Goal: Complete application form

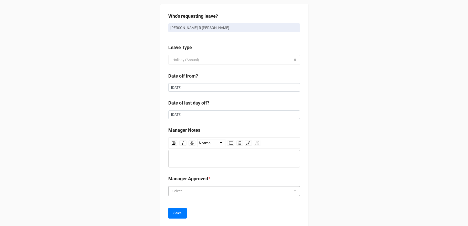
click at [189, 193] on input "text" at bounding box center [234, 190] width 131 height 9
click at [184, 199] on div "Yes" at bounding box center [234, 199] width 131 height 9
click at [177, 214] on b "Save" at bounding box center [178, 212] width 8 height 5
click at [184, 157] on div "rdw-editor" at bounding box center [234, 159] width 127 height 6
click at [178, 192] on div "Select ..." at bounding box center [179, 191] width 13 height 4
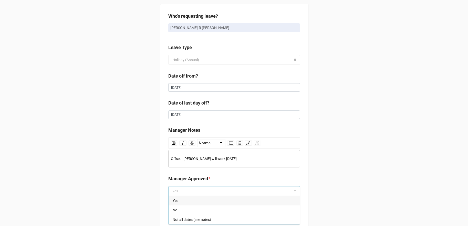
click at [178, 197] on div "Yes" at bounding box center [234, 199] width 131 height 9
click at [176, 214] on b "Save" at bounding box center [178, 212] width 8 height 5
click at [178, 189] on div "Select ..." at bounding box center [179, 191] width 13 height 4
click at [177, 199] on div "Yes" at bounding box center [234, 199] width 131 height 9
click at [177, 209] on button "Save" at bounding box center [177, 212] width 18 height 11
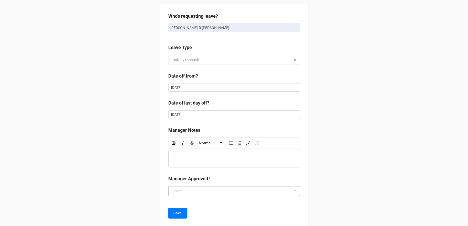
click at [185, 189] on div "Select ..." at bounding box center [179, 191] width 13 height 4
click at [184, 202] on div "Yes" at bounding box center [234, 199] width 131 height 9
click at [176, 211] on b "Save" at bounding box center [178, 212] width 8 height 5
click at [195, 192] on input "text" at bounding box center [234, 190] width 131 height 9
click at [192, 200] on div "Yes" at bounding box center [234, 199] width 131 height 9
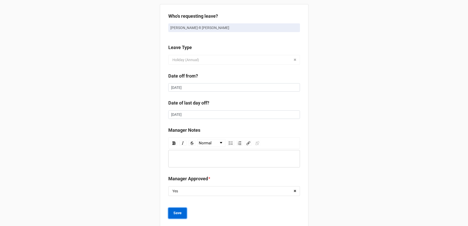
drag, startPoint x: 178, startPoint y: 209, endPoint x: 194, endPoint y: 203, distance: 17.3
click at [178, 209] on button "Save" at bounding box center [177, 212] width 18 height 11
click at [201, 194] on input "text" at bounding box center [234, 190] width 131 height 9
click at [196, 201] on div "Yes" at bounding box center [234, 199] width 131 height 9
click at [179, 211] on b "Save" at bounding box center [178, 212] width 8 height 5
